Goal: Task Accomplishment & Management: Use online tool/utility

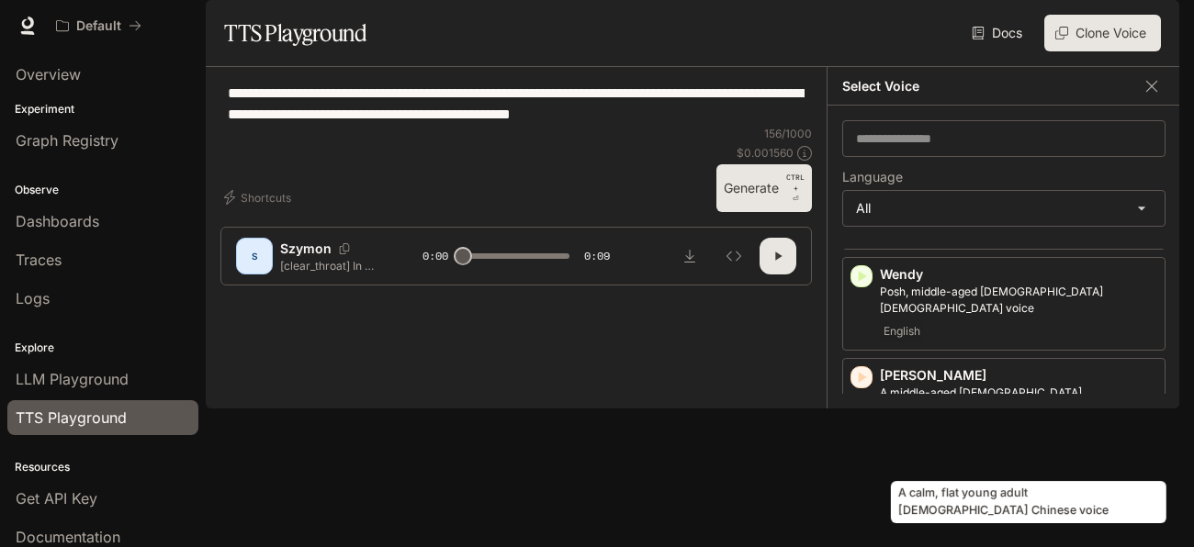
scroll to position [3912, 0]
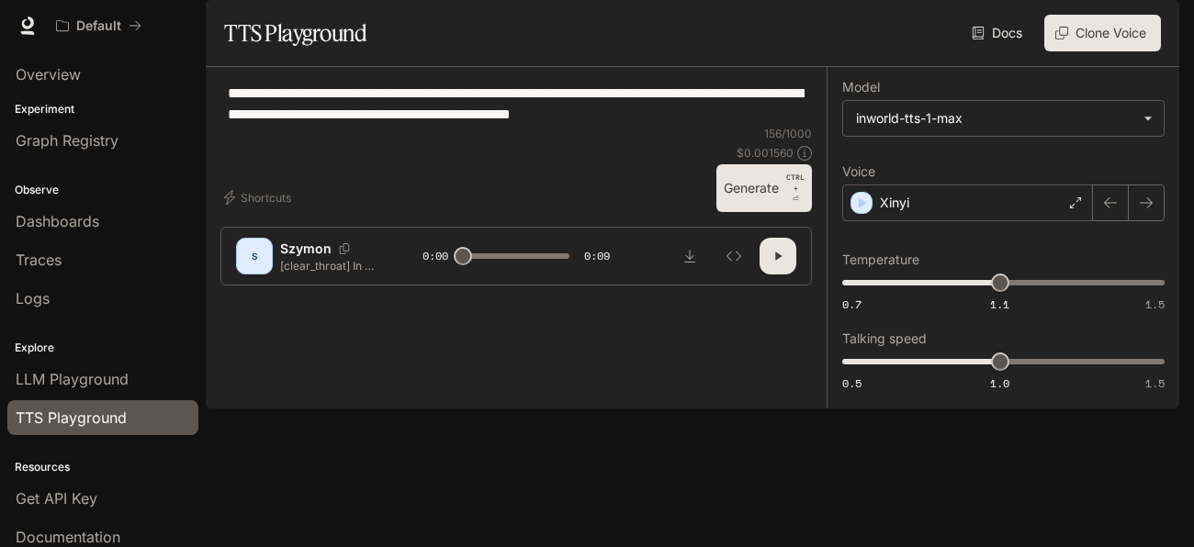
scroll to position [0, 0]
click at [770, 264] on icon "button" at bounding box center [777, 256] width 15 height 15
click at [728, 264] on icon "Inspect" at bounding box center [733, 256] width 15 height 15
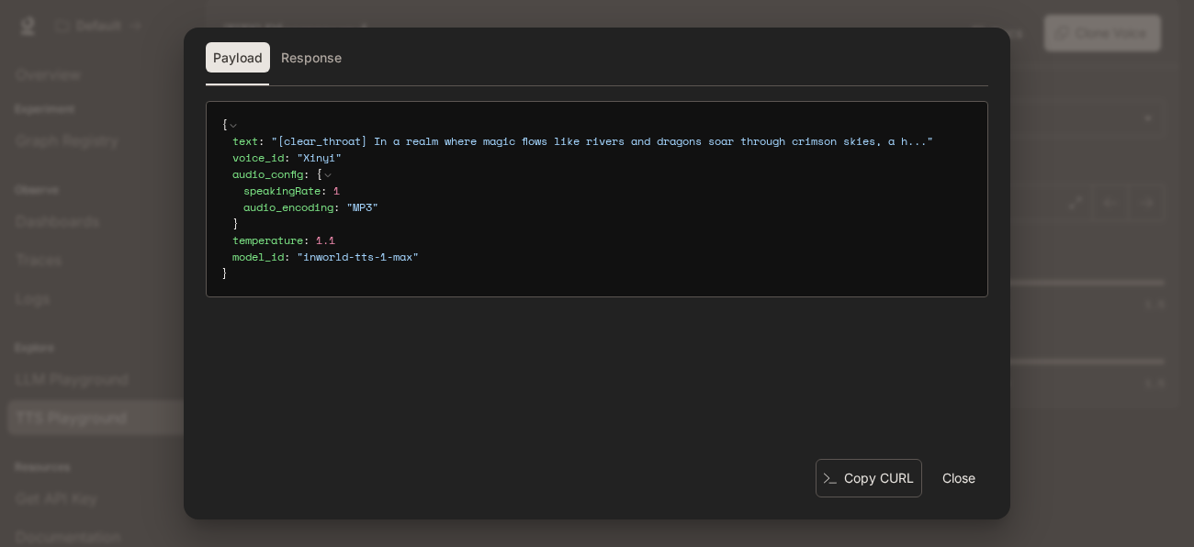
click at [970, 480] on button "Close" at bounding box center [958, 478] width 59 height 37
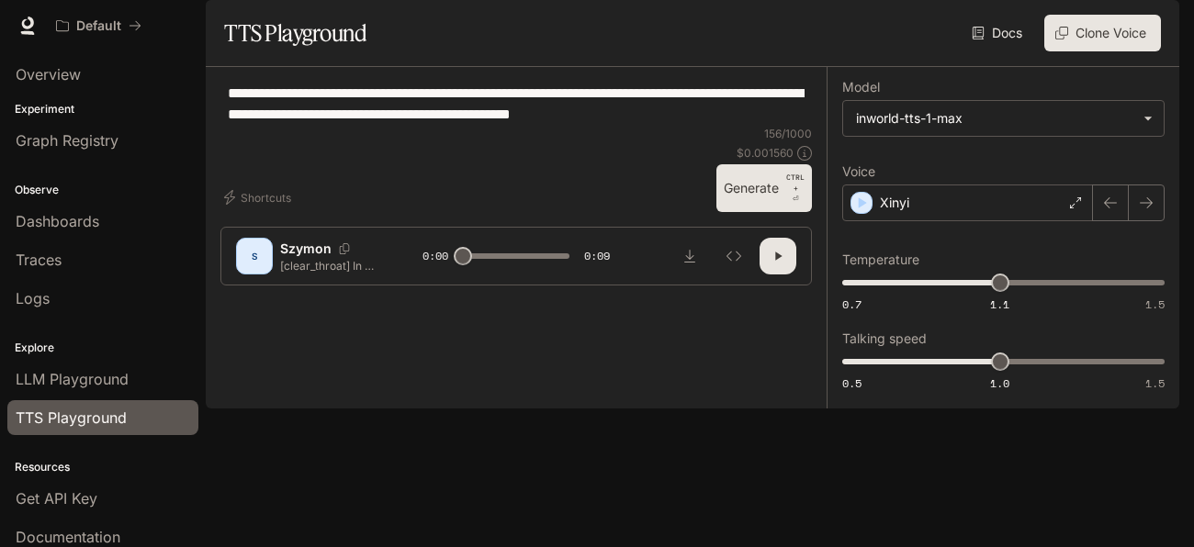
click at [253, 271] on div "S" at bounding box center [254, 255] width 29 height 29
click at [1066, 221] on div "Xinyi" at bounding box center [967, 203] width 251 height 37
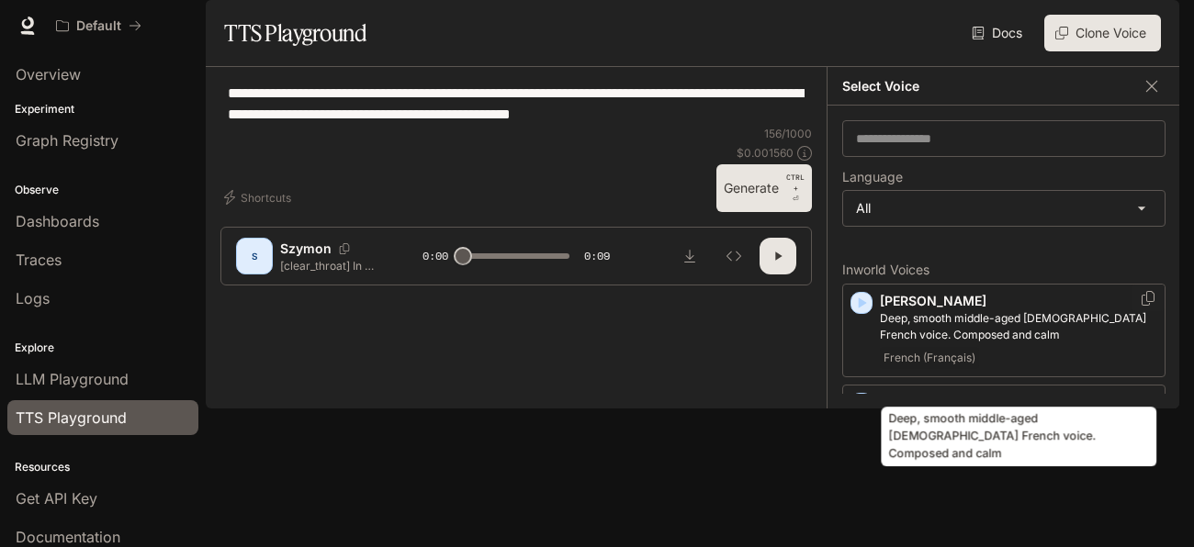
click at [973, 343] on p "Deep, smooth middle-aged [DEMOGRAPHIC_DATA] French voice. Composed and calm" at bounding box center [1018, 326] width 277 height 33
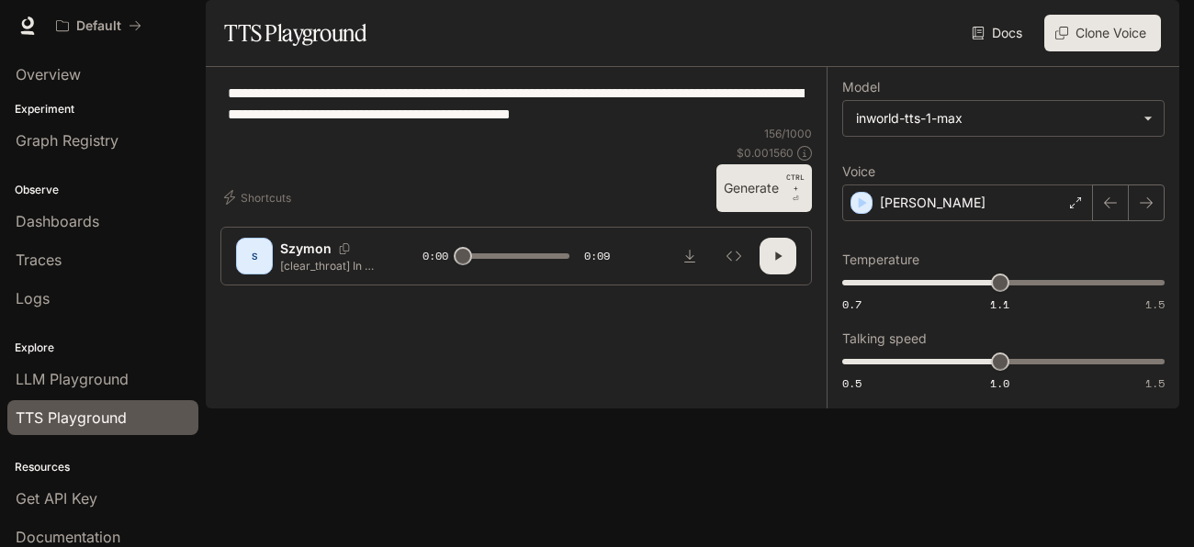
click at [772, 275] on button "button" at bounding box center [777, 256] width 37 height 37
click at [1121, 221] on button "button" at bounding box center [1110, 203] width 37 height 37
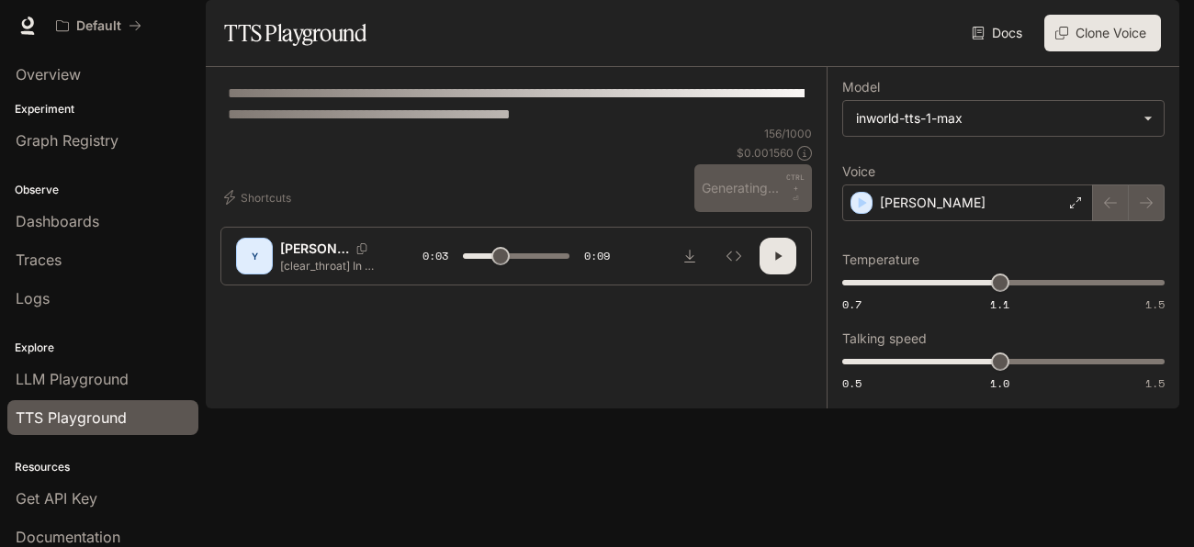
click at [1141, 221] on div at bounding box center [1129, 203] width 72 height 37
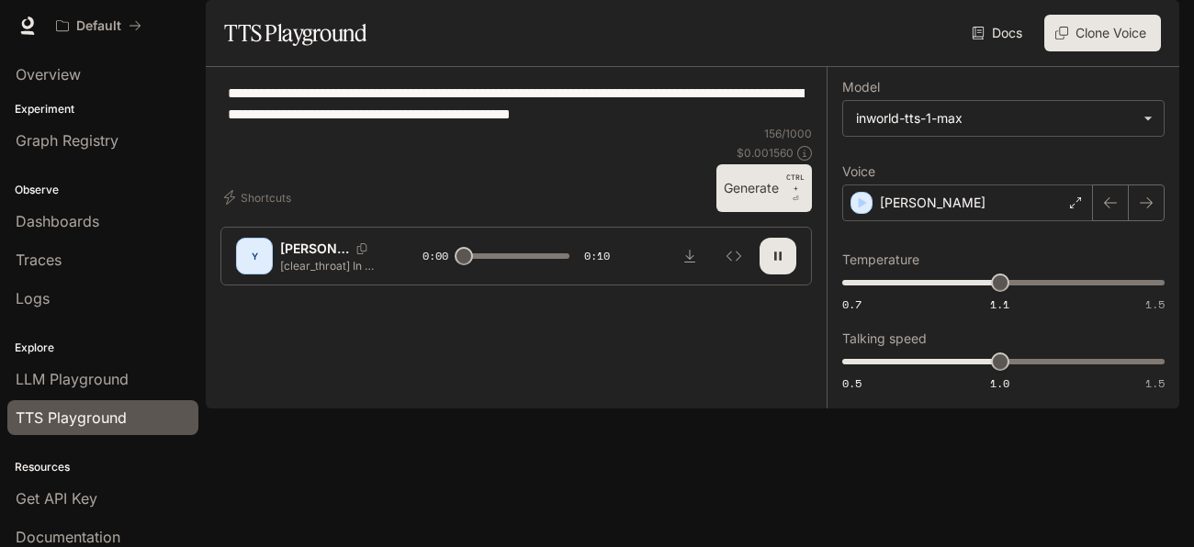
click at [1141, 210] on icon "button" at bounding box center [1146, 203] width 15 height 15
click at [780, 261] on icon "button" at bounding box center [777, 257] width 7 height 8
click at [768, 275] on button "button" at bounding box center [777, 256] width 37 height 37
type input "*"
click at [1063, 221] on div "[PERSON_NAME]" at bounding box center [967, 203] width 251 height 37
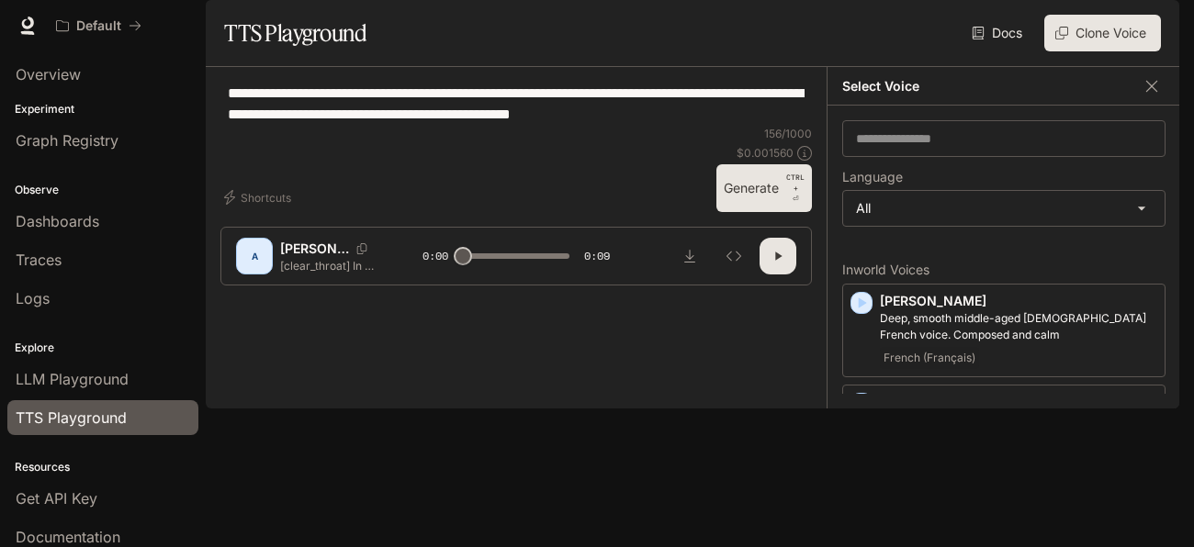
click at [712, 126] on div "**********" at bounding box center [515, 104] width 591 height 44
click at [1150, 100] on button "button" at bounding box center [1152, 87] width 28 height 28
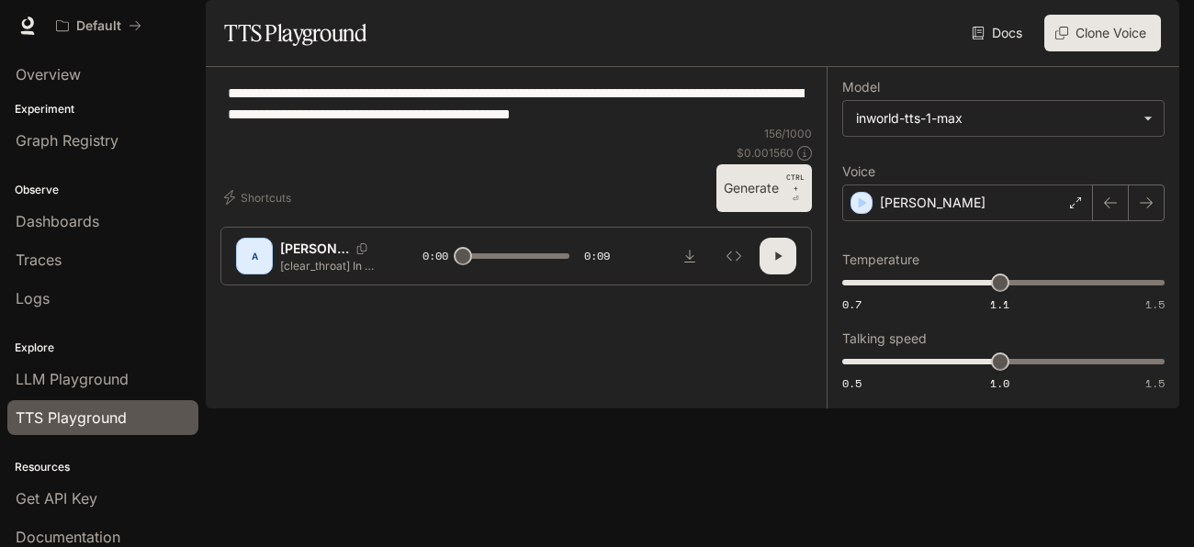
click at [1150, 124] on div "**********" at bounding box center [1002, 238] width 353 height 342
click at [1045, 51] on button "Clone Voice" at bounding box center [1102, 33] width 117 height 37
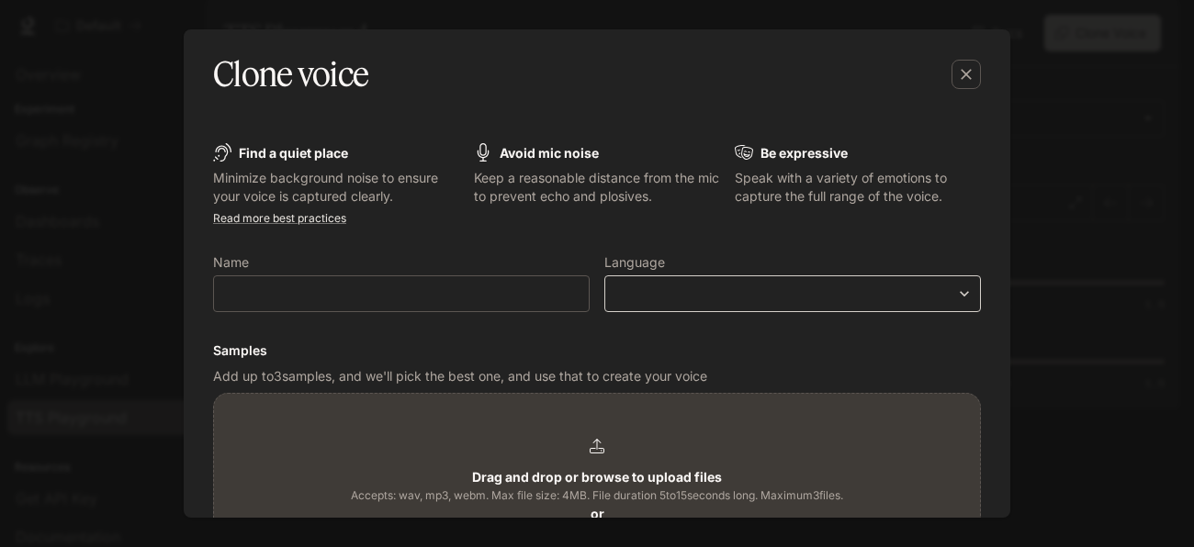
click at [679, 287] on body "**********" at bounding box center [597, 273] width 1194 height 547
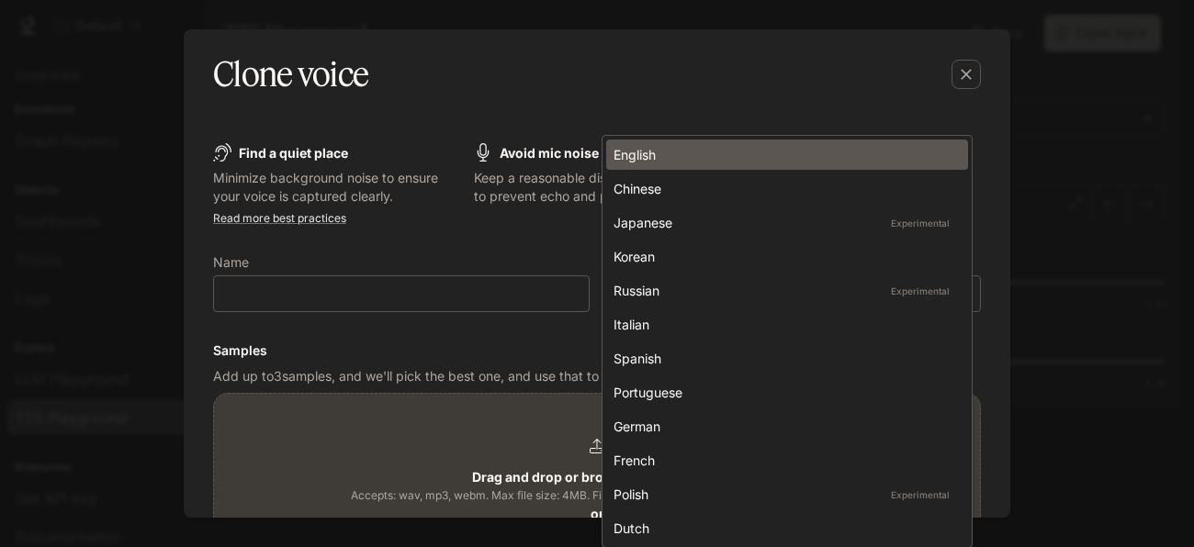
click at [679, 141] on li "English" at bounding box center [787, 155] width 362 height 30
type input "*****"
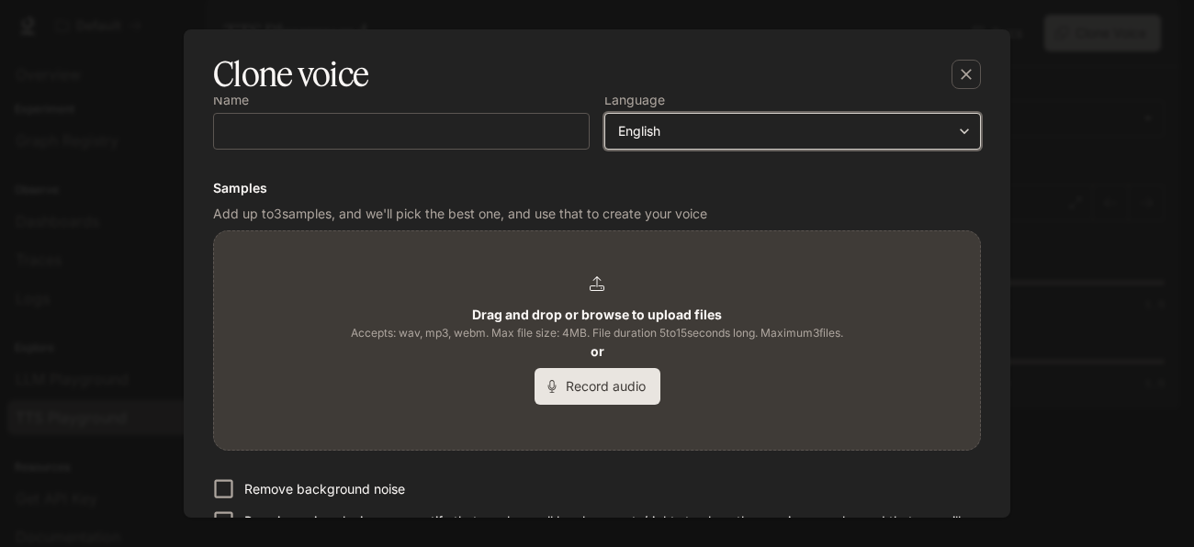
scroll to position [166, 0]
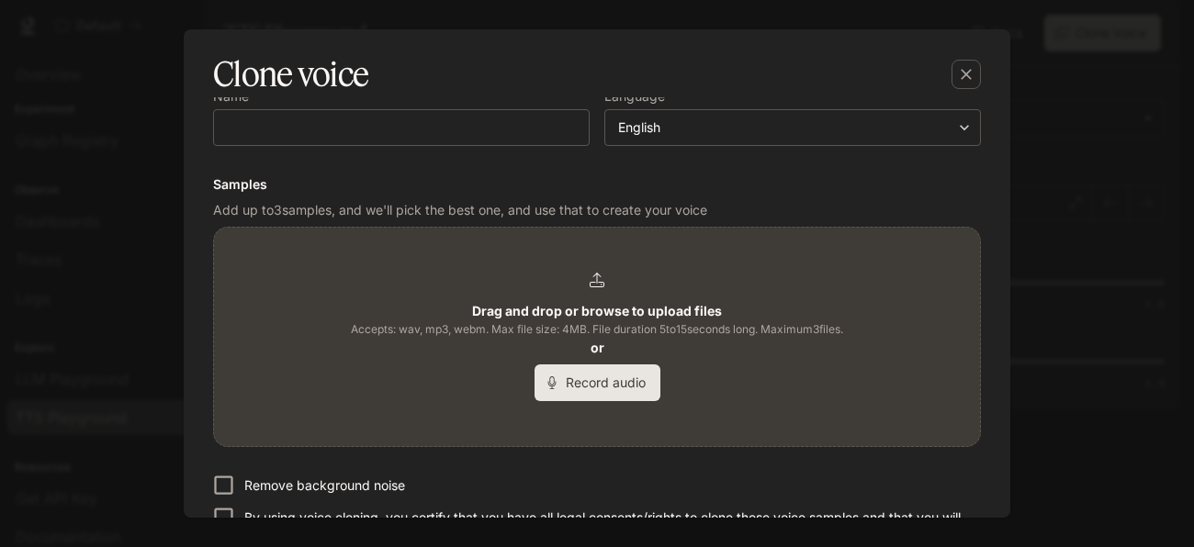
click at [557, 385] on button "Record audio" at bounding box center [597, 383] width 126 height 37
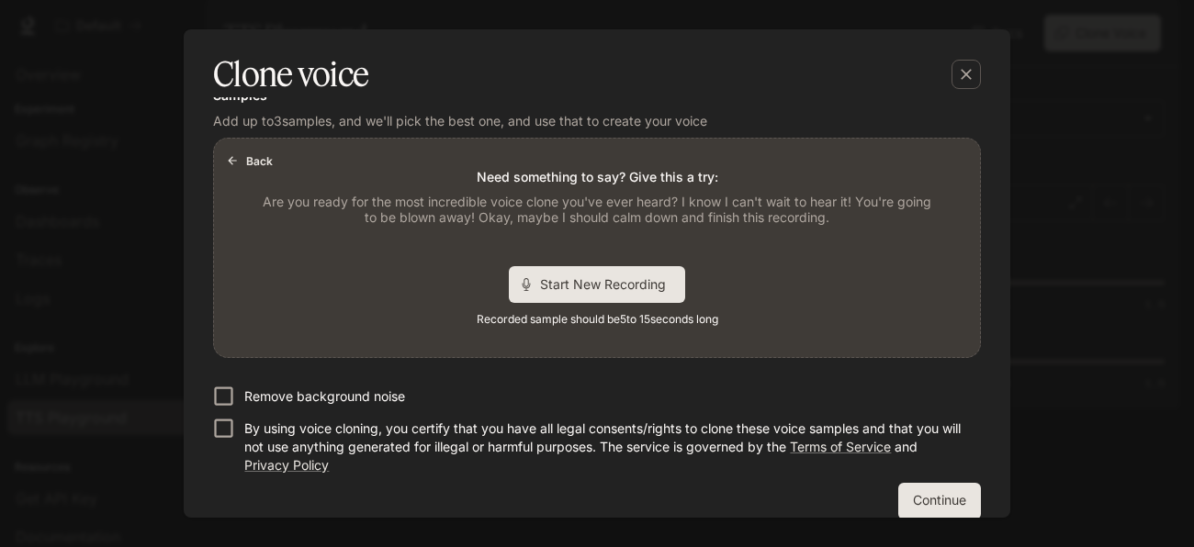
scroll to position [277, 0]
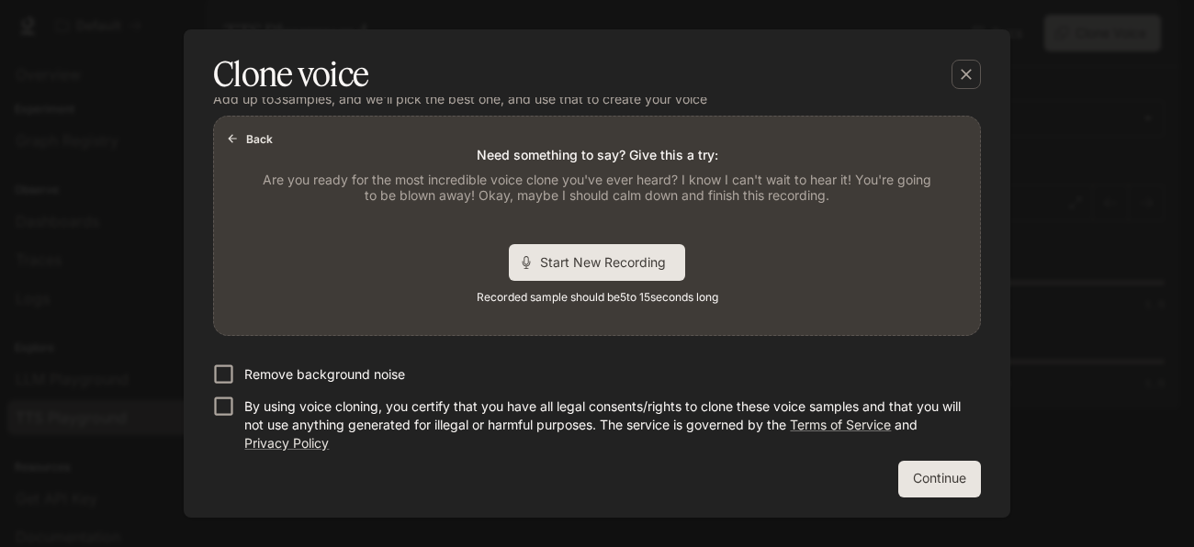
click at [398, 365] on p "Remove background noise" at bounding box center [324, 374] width 161 height 18
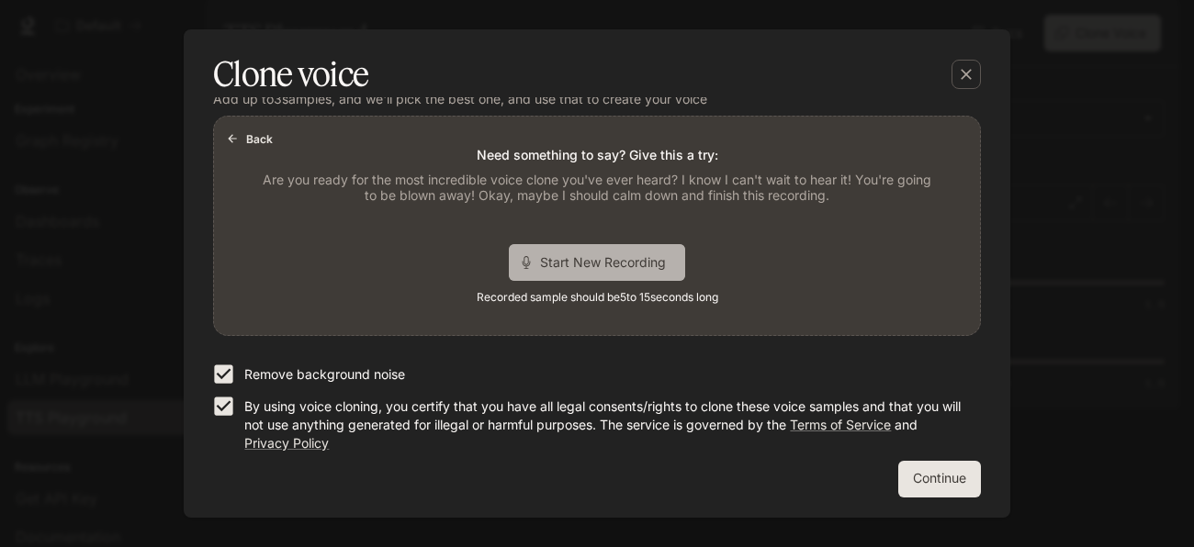
click at [612, 274] on div "Start New Recording" at bounding box center [597, 262] width 176 height 37
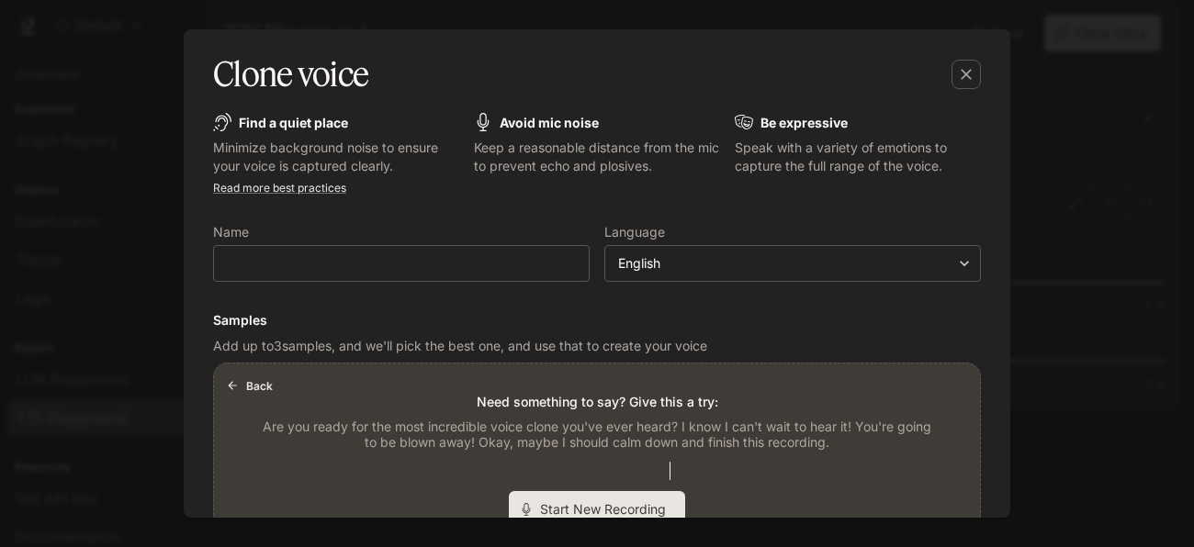
scroll to position [0, 0]
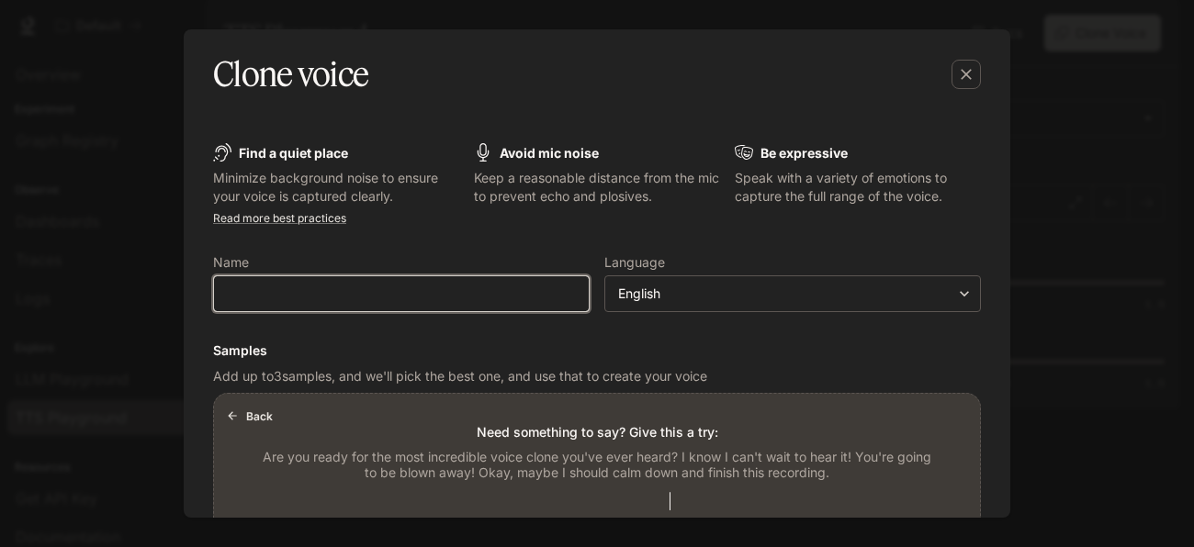
click at [425, 296] on input "text" at bounding box center [401, 294] width 375 height 18
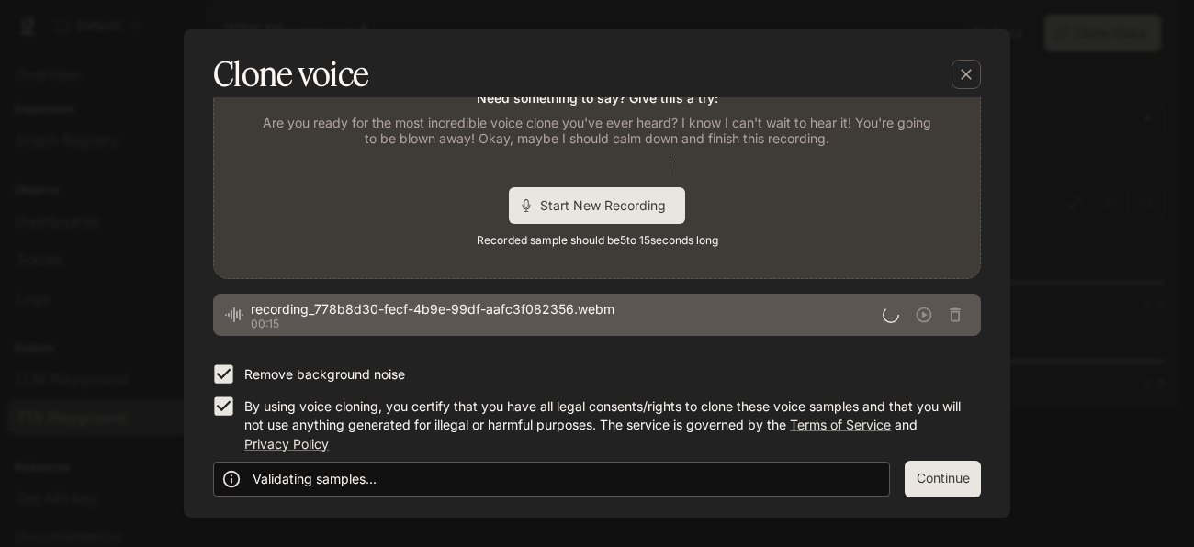
type input "******"
click at [951, 474] on button "Continue" at bounding box center [942, 479] width 76 height 37
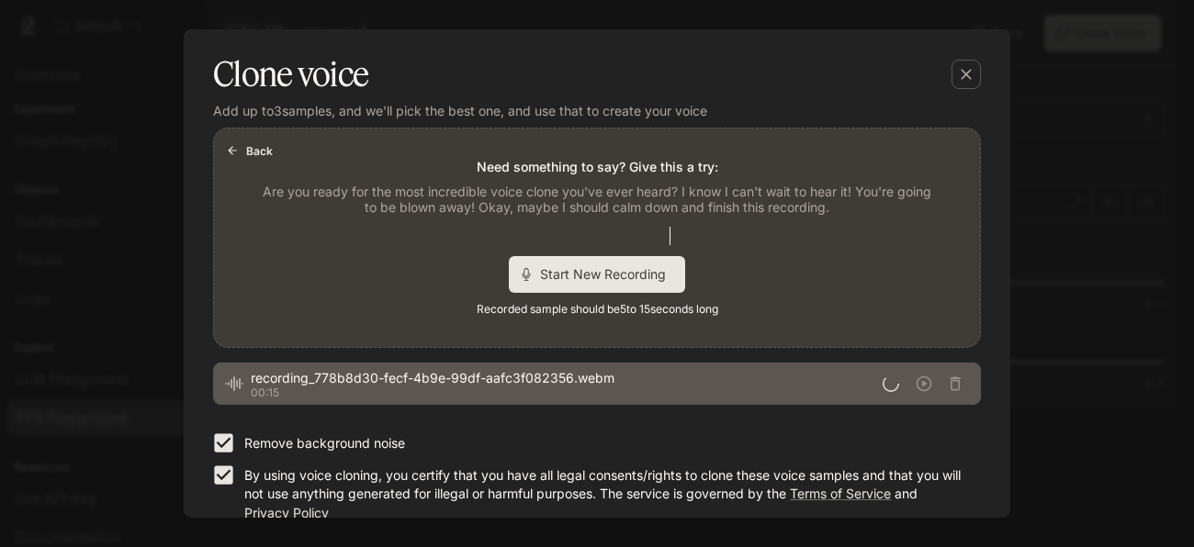
scroll to position [261, 0]
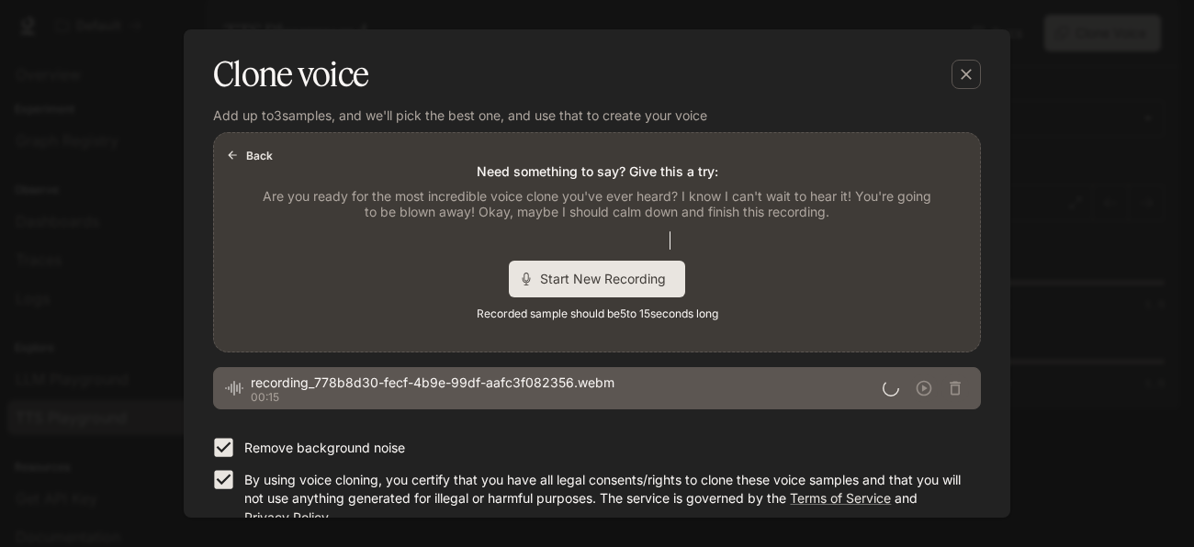
click at [250, 143] on button "Back" at bounding box center [250, 154] width 59 height 29
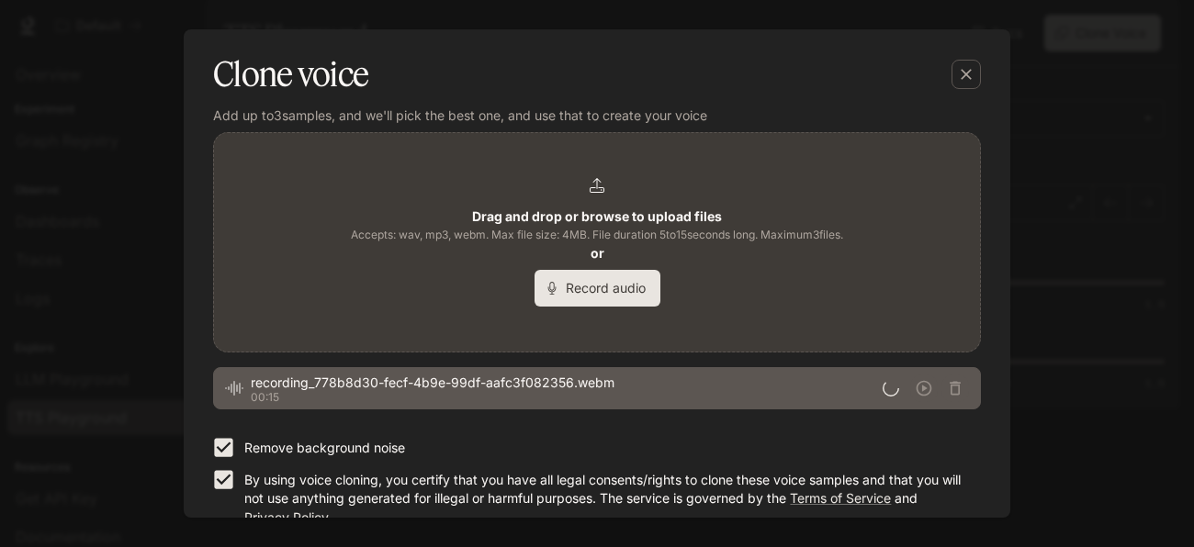
click at [616, 280] on button "Record audio" at bounding box center [597, 288] width 126 height 37
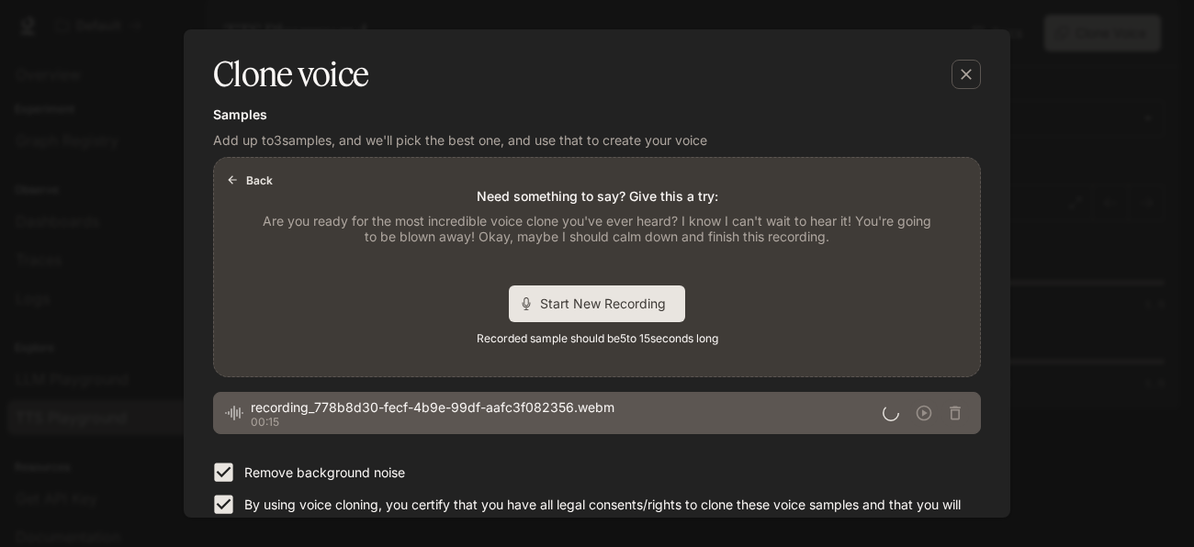
scroll to position [235, 0]
click at [549, 300] on span "Start New Recording" at bounding box center [609, 304] width 138 height 19
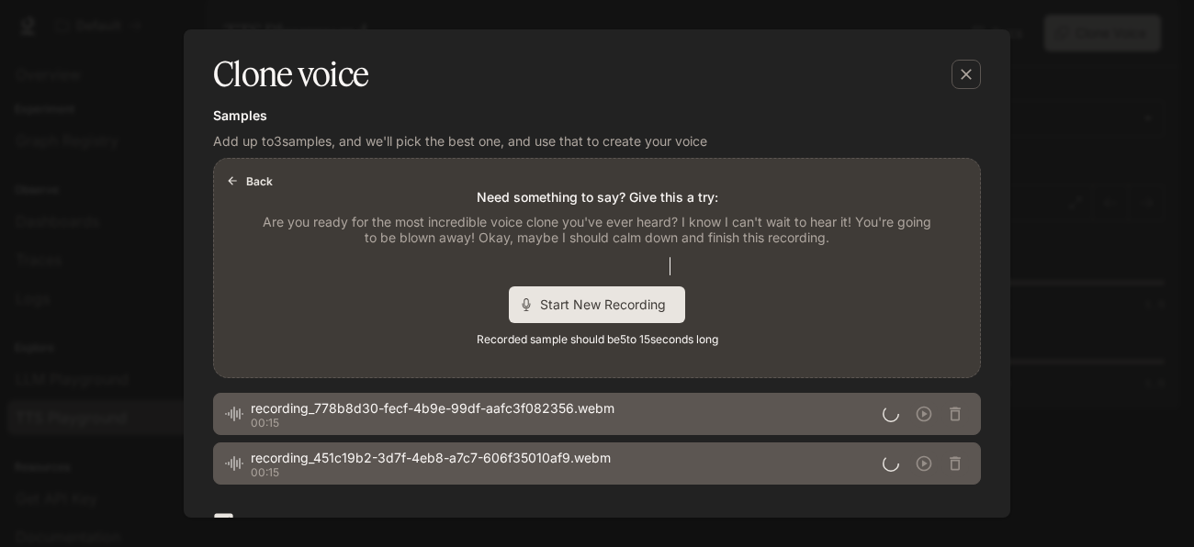
click at [541, 312] on span "Start New Recording" at bounding box center [609, 304] width 138 height 19
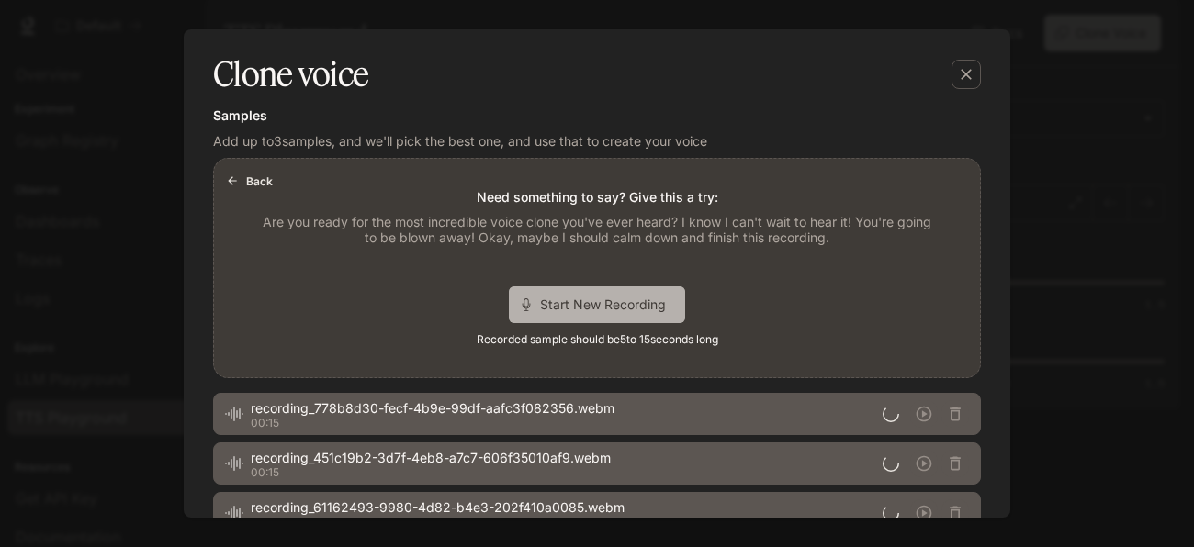
click at [541, 312] on span "Start New Recording" at bounding box center [609, 304] width 138 height 19
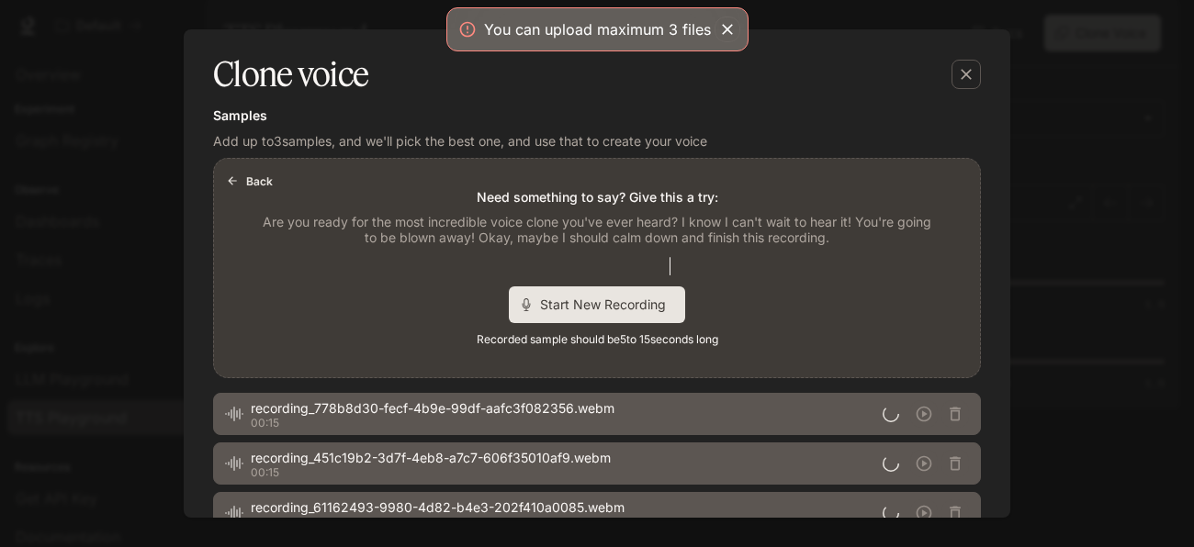
scroll to position [433, 0]
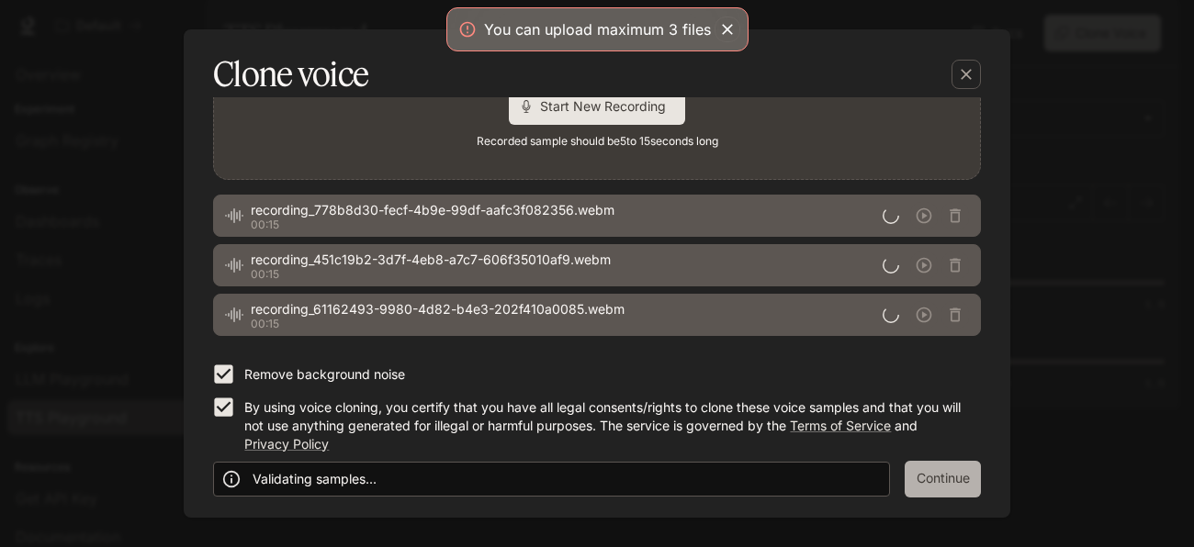
click at [915, 470] on button "Continue" at bounding box center [942, 479] width 76 height 37
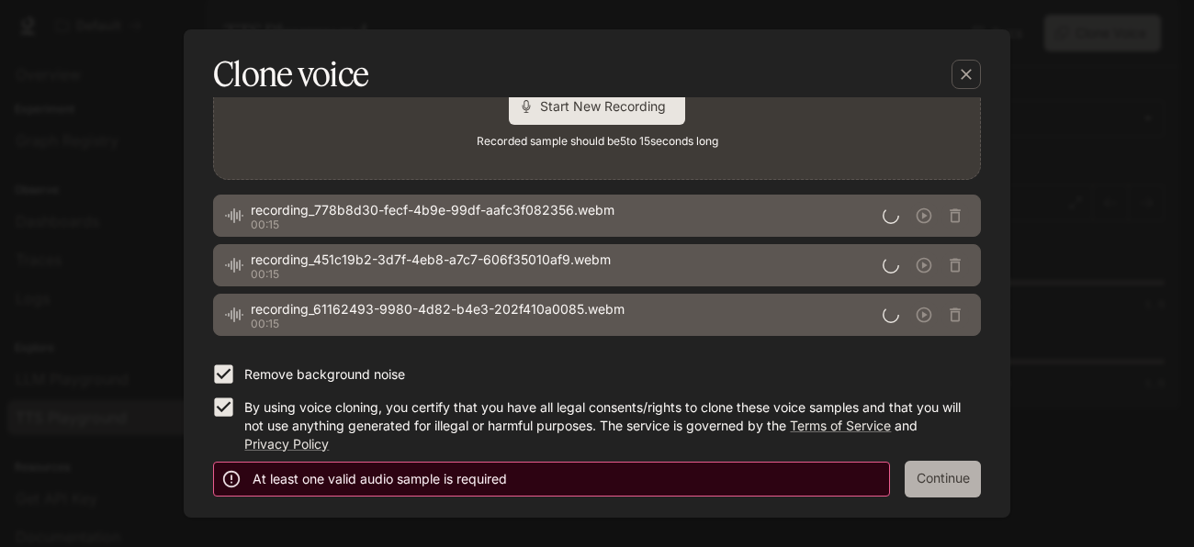
click at [915, 469] on button "Continue" at bounding box center [942, 479] width 76 height 37
click at [919, 487] on button "Continue" at bounding box center [942, 479] width 76 height 37
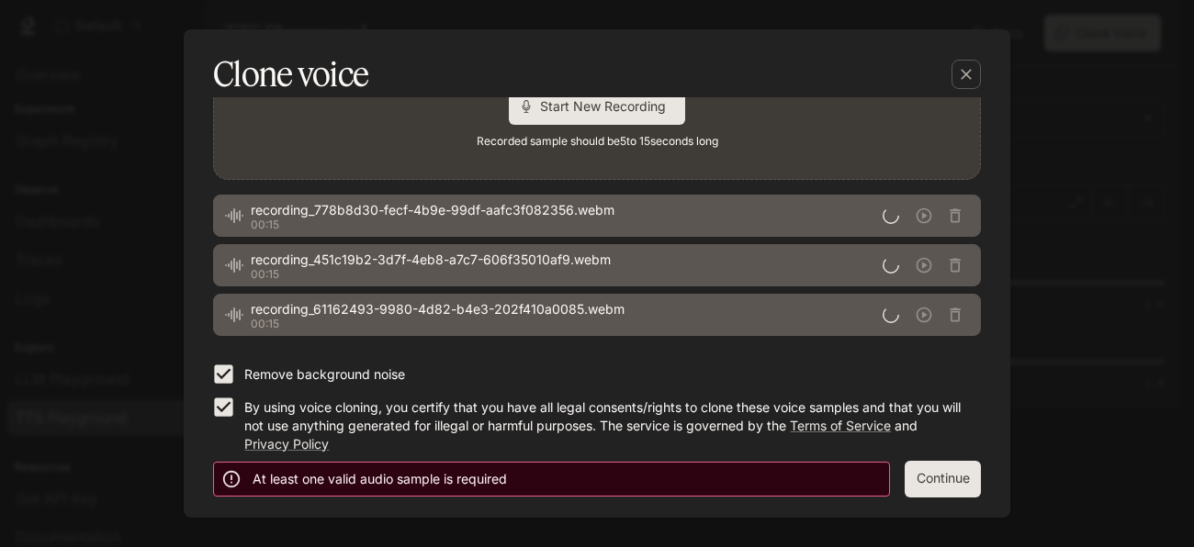
click at [919, 487] on button "Continue" at bounding box center [942, 479] width 76 height 37
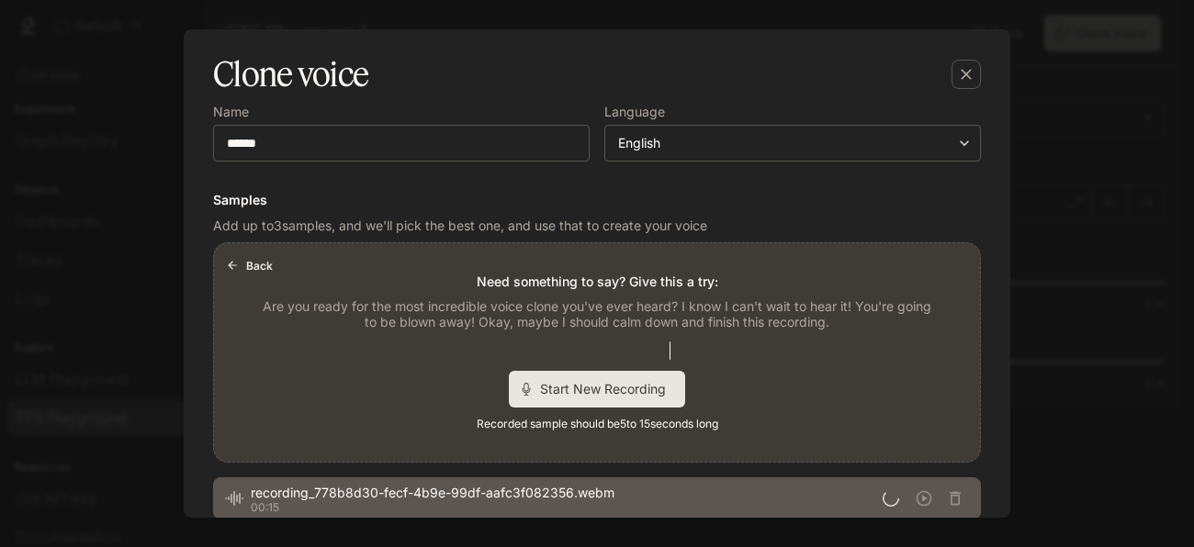
scroll to position [139, 0]
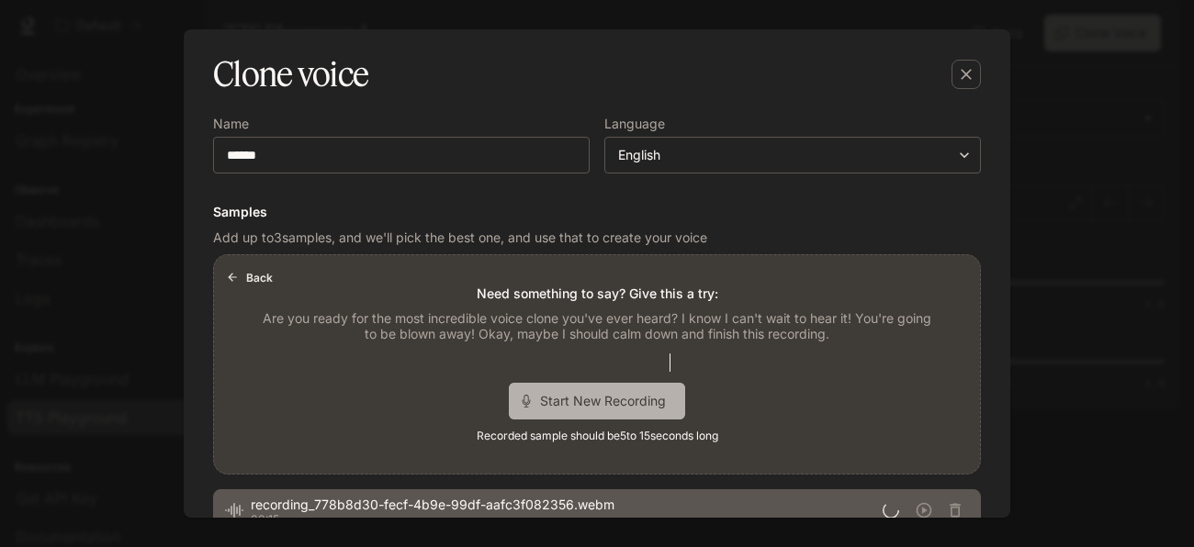
click at [650, 398] on span "Start New Recording" at bounding box center [609, 400] width 138 height 19
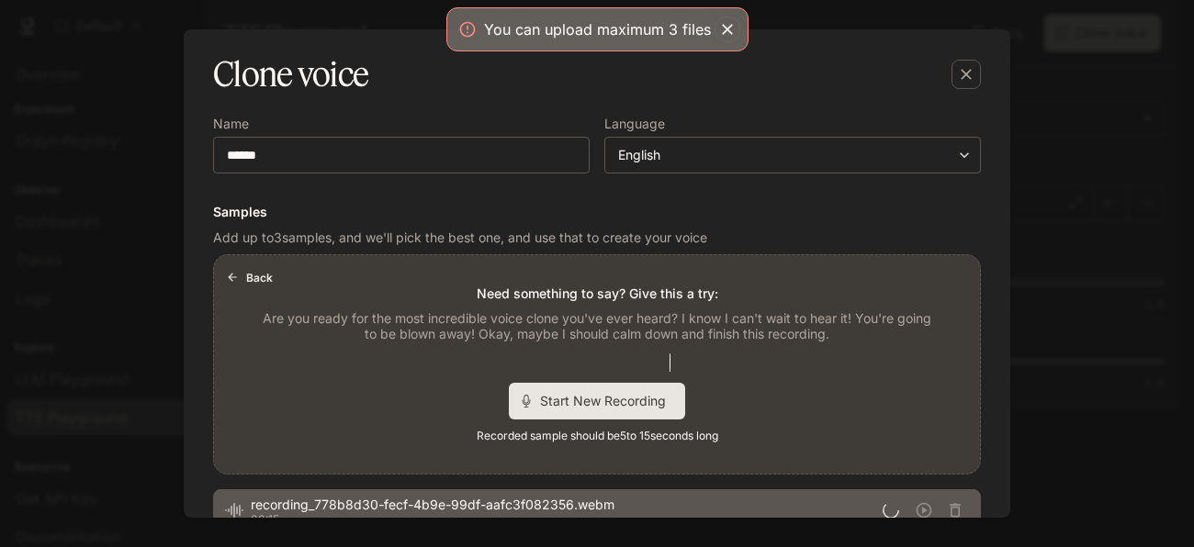
click at [982, 159] on div "Find a quiet place Minimize background noise to ensure your voice is captured c…" at bounding box center [596, 398] width 797 height 816
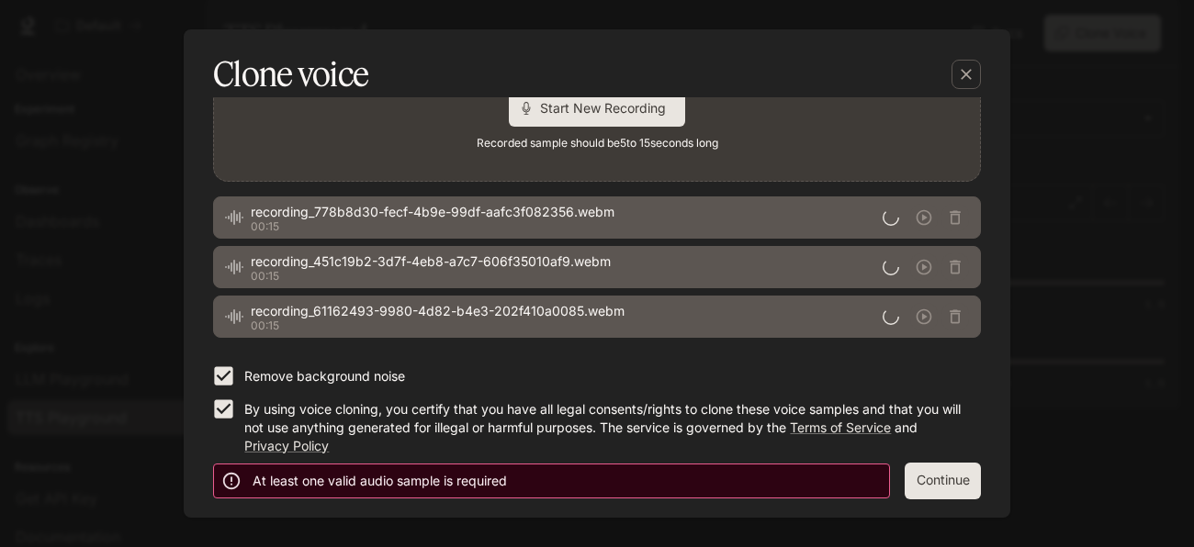
scroll to position [433, 0]
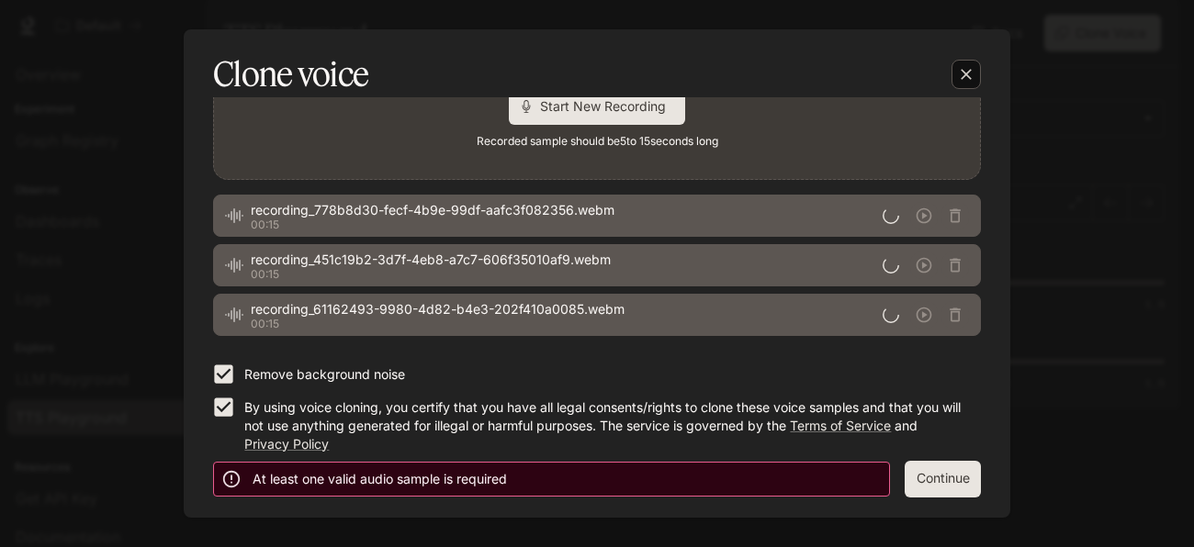
click at [967, 65] on icon "button" at bounding box center [966, 74] width 18 height 18
